Goal: Transaction & Acquisition: Purchase product/service

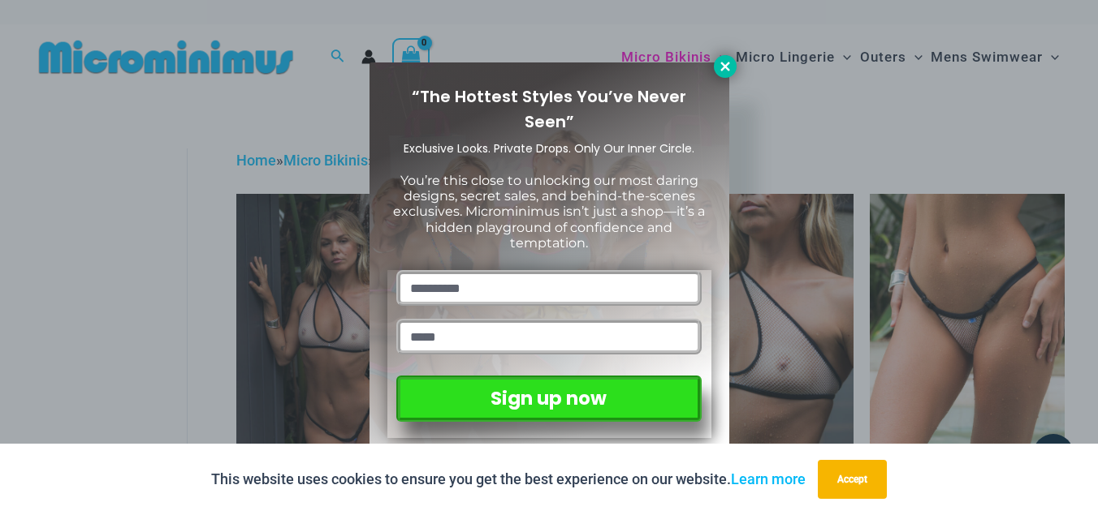
click at [724, 67] on icon at bounding box center [724, 66] width 9 height 9
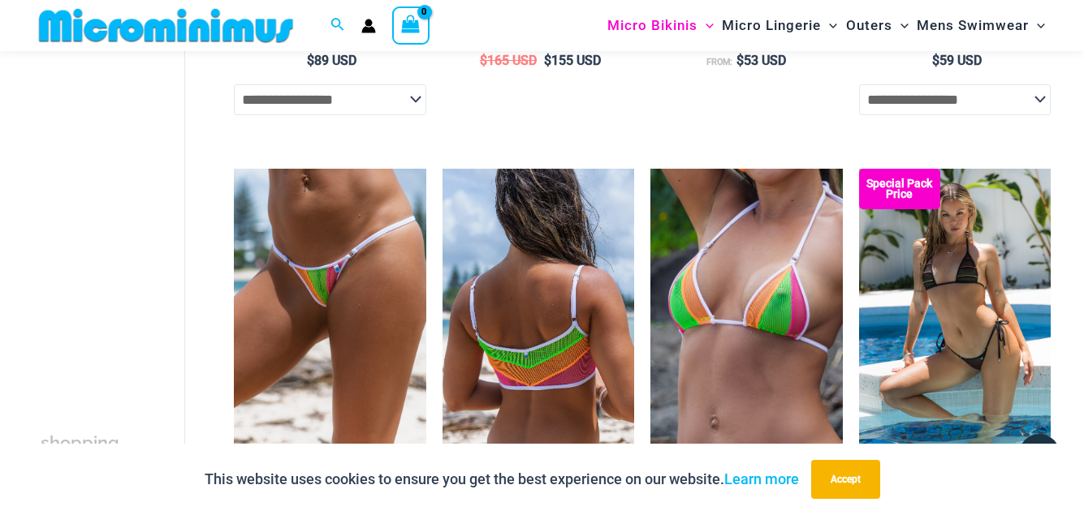
scroll to position [3415, 0]
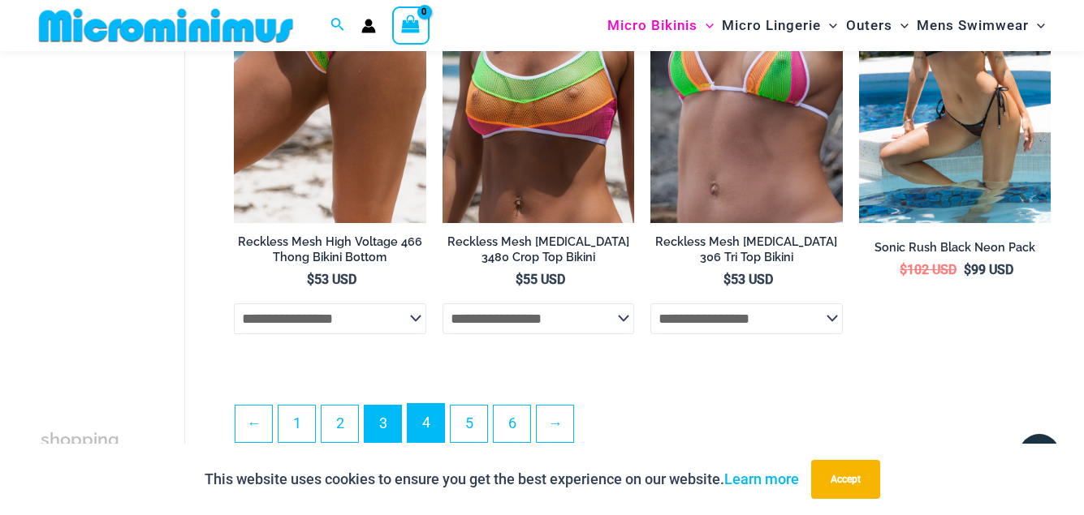
click at [425, 404] on link "4" at bounding box center [426, 423] width 37 height 38
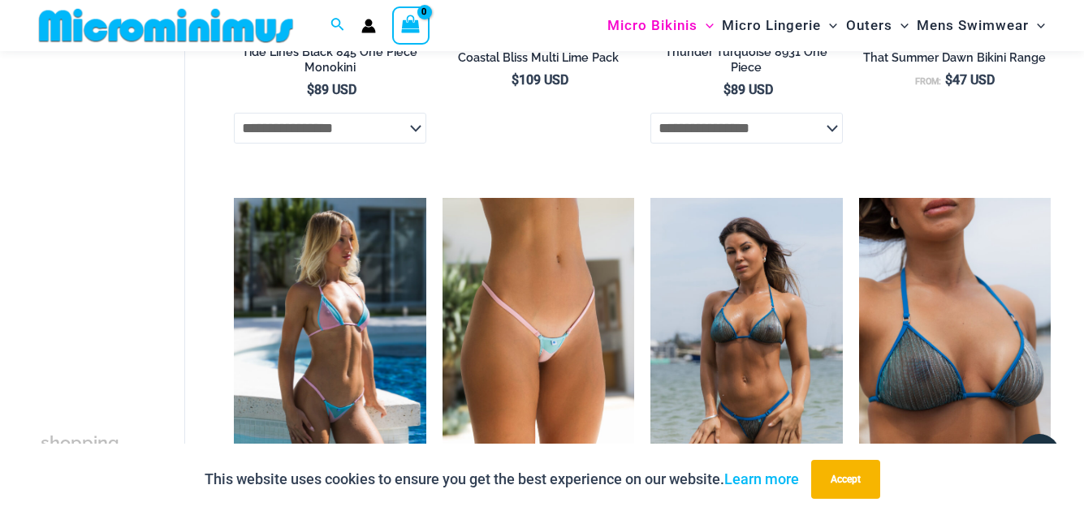
scroll to position [2168, 0]
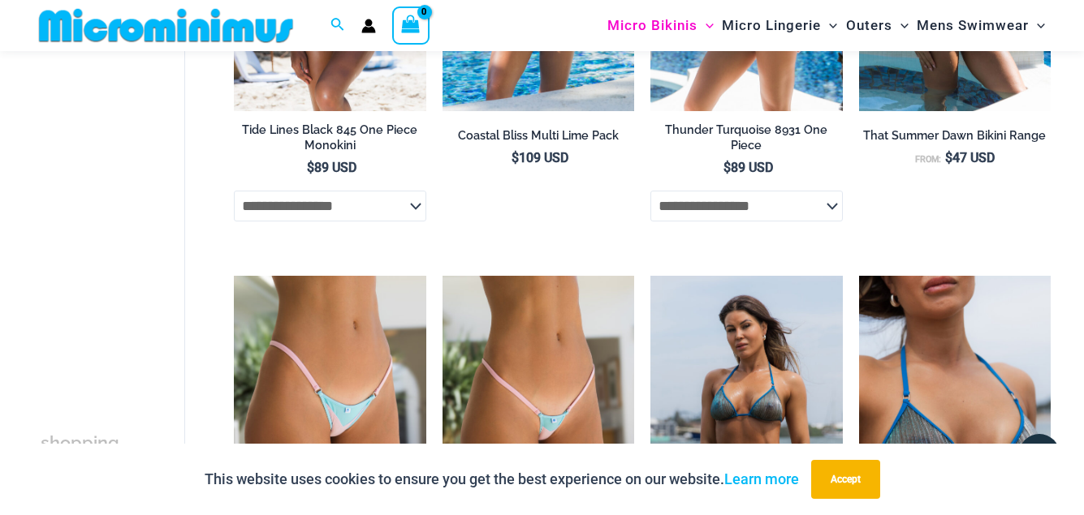
click at [882, 128] on h2 "That Summer Dawn Bikini Range" at bounding box center [955, 135] width 192 height 15
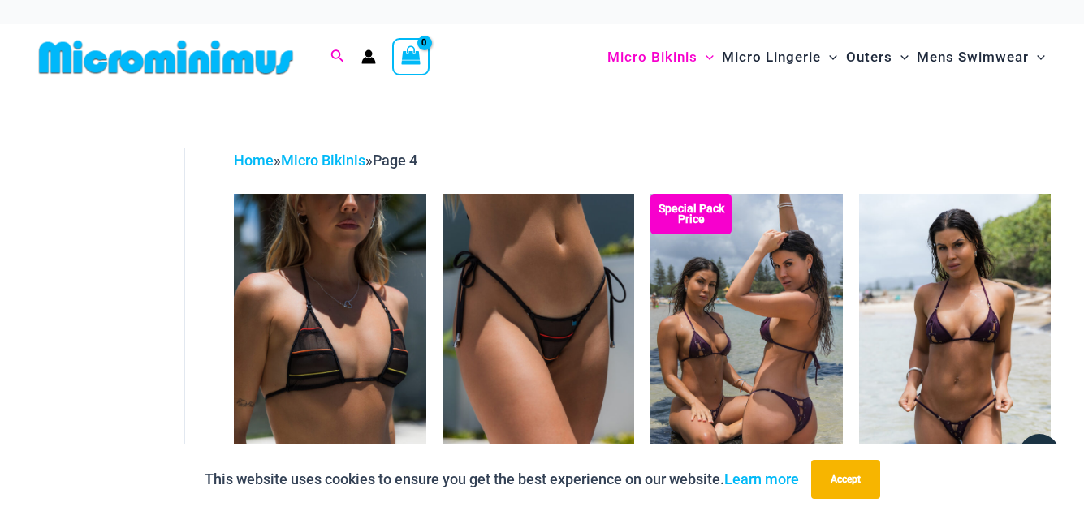
click at [333, 54] on icon "Search icon link" at bounding box center [337, 56] width 13 height 13
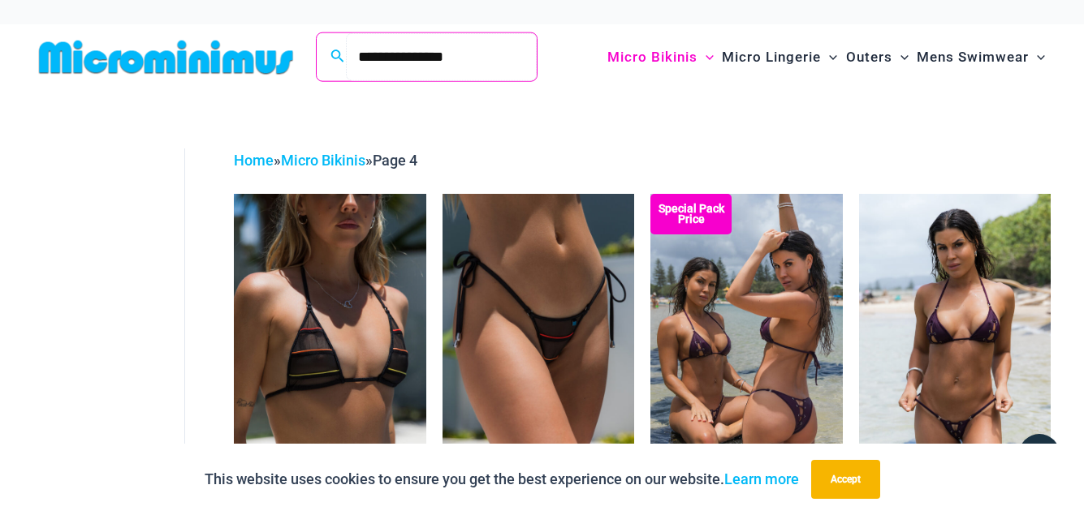
type input "**********"
click button "Search" at bounding box center [0, 0] width 0 height 0
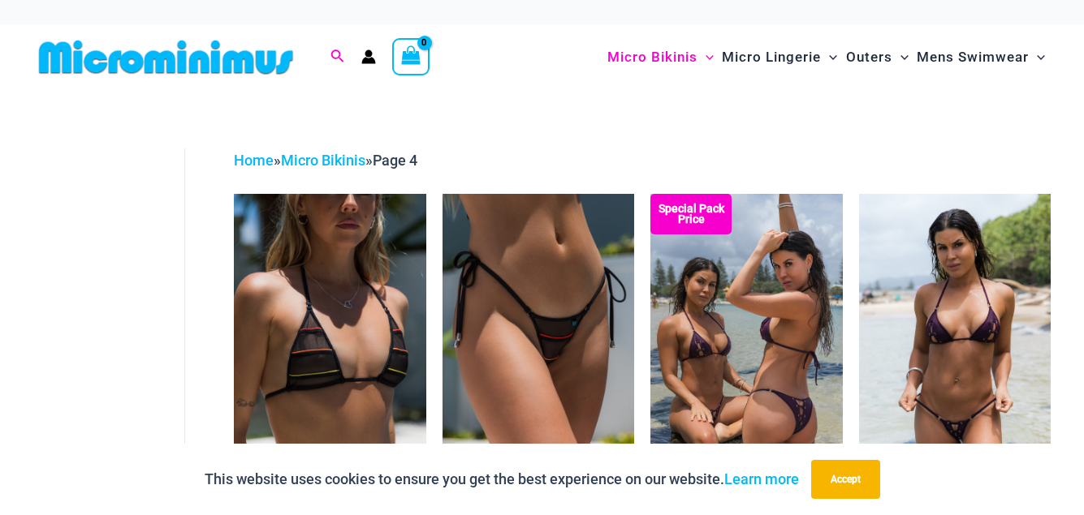
click at [327, 54] on div "Search for: Search Search" at bounding box center [337, 57] width 31 height 20
click at [331, 54] on icon "Search icon link" at bounding box center [336, 57] width 13 height 15
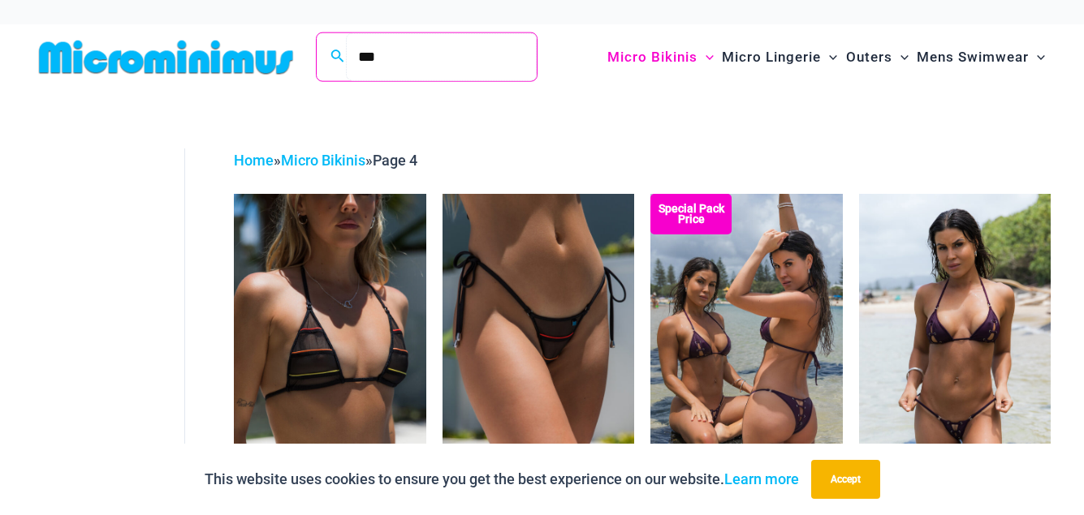
type input "***"
click button "Search" at bounding box center [0, 0] width 0 height 0
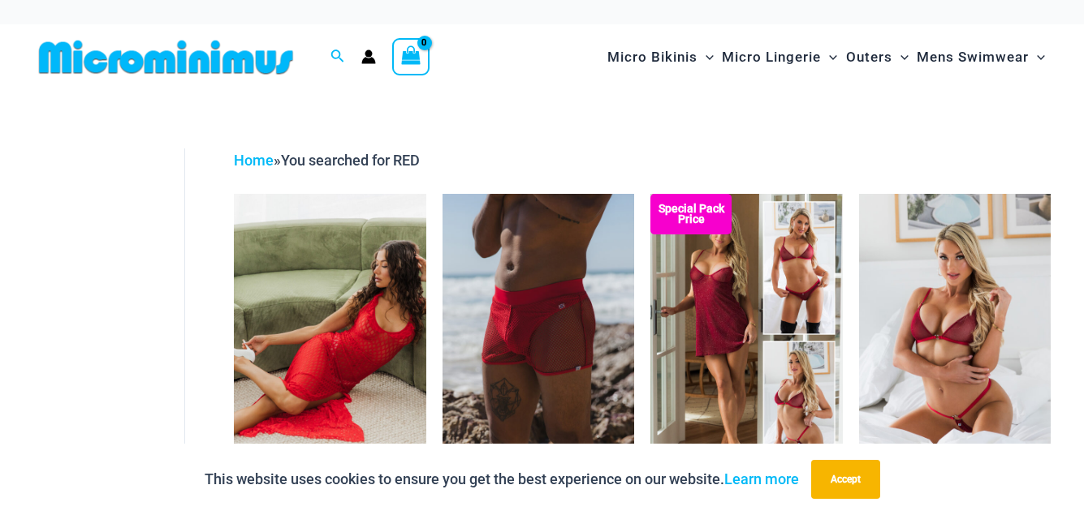
drag, startPoint x: 539, startPoint y: 77, endPoint x: 563, endPoint y: 72, distance: 24.0
click at [545, 76] on div "Micro Bikinis Menu Toggle Sexy Bikini Sets Bikini Tops Bikini Bottoms Menu Togg…" at bounding box center [788, 57] width 528 height 66
